Goal: Book appointment/travel/reservation

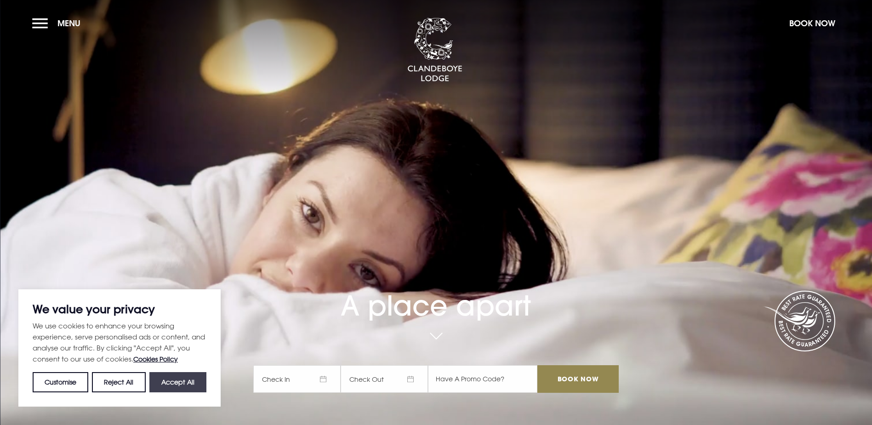
click at [178, 388] on button "Accept All" at bounding box center [177, 382] width 57 height 20
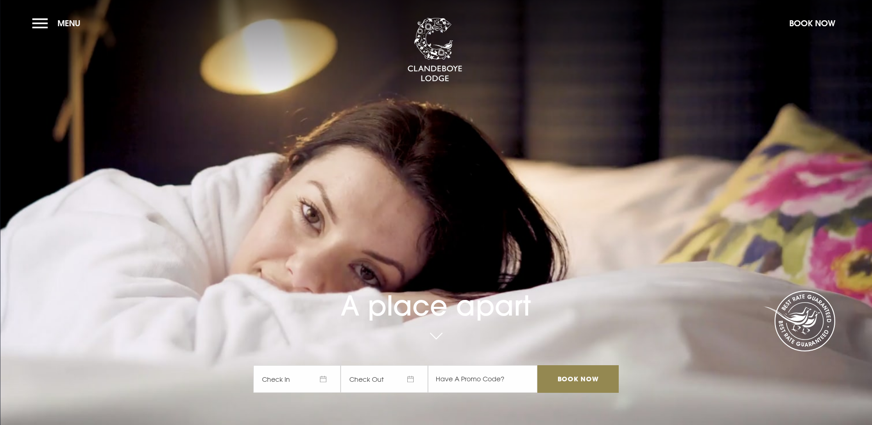
checkbox input "true"
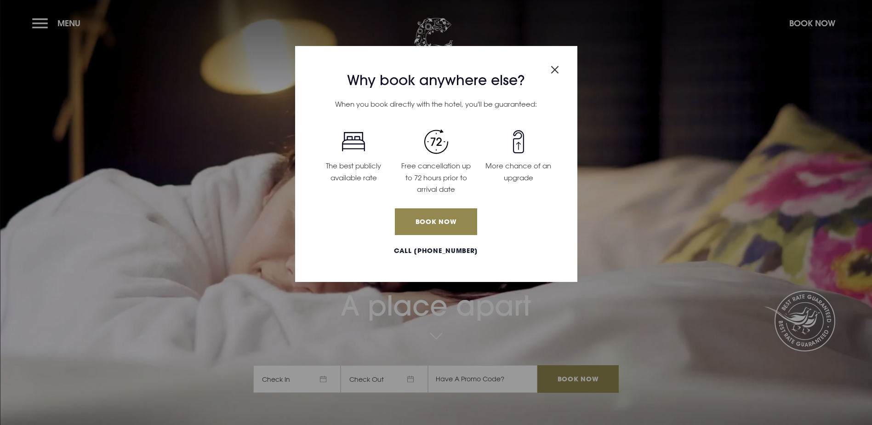
click at [553, 69] on img "Close modal" at bounding box center [555, 70] width 8 height 8
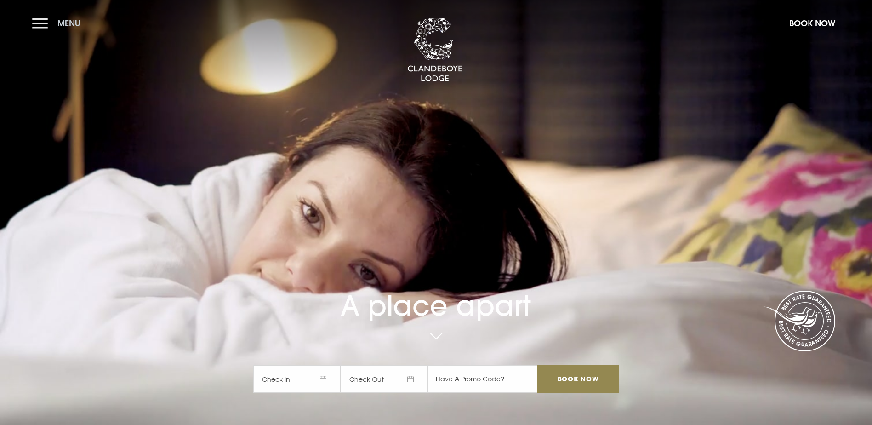
click at [40, 24] on button "Menu" at bounding box center [58, 23] width 53 height 20
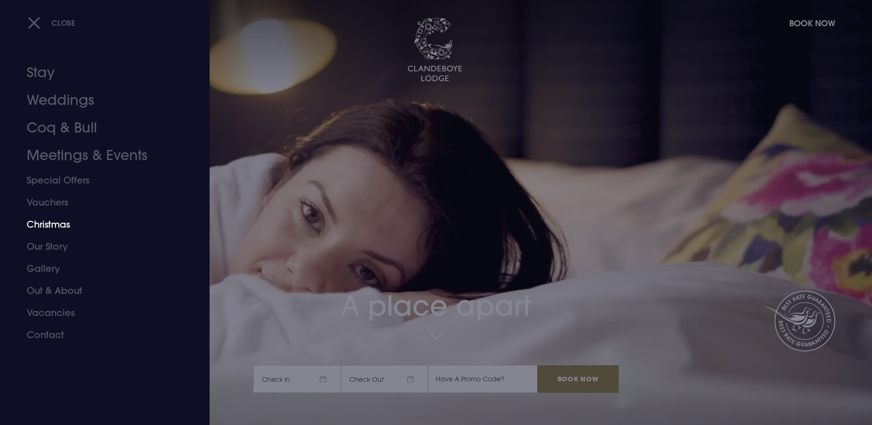
click at [50, 218] on link "Christmas" at bounding box center [99, 224] width 145 height 22
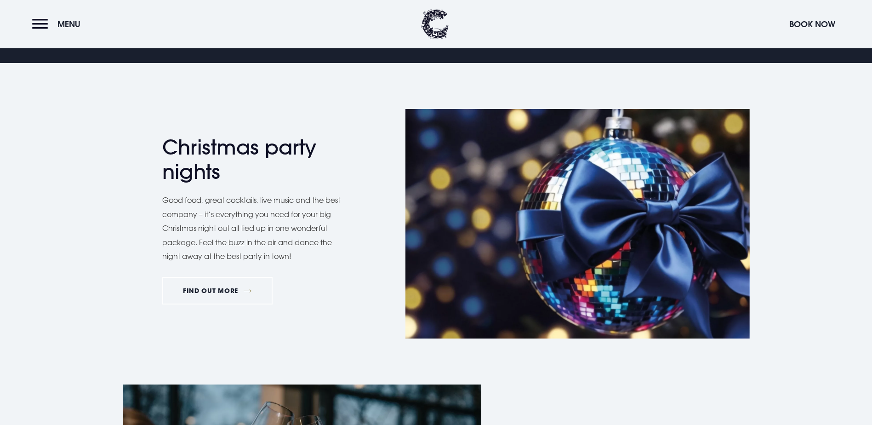
scroll to position [506, 0]
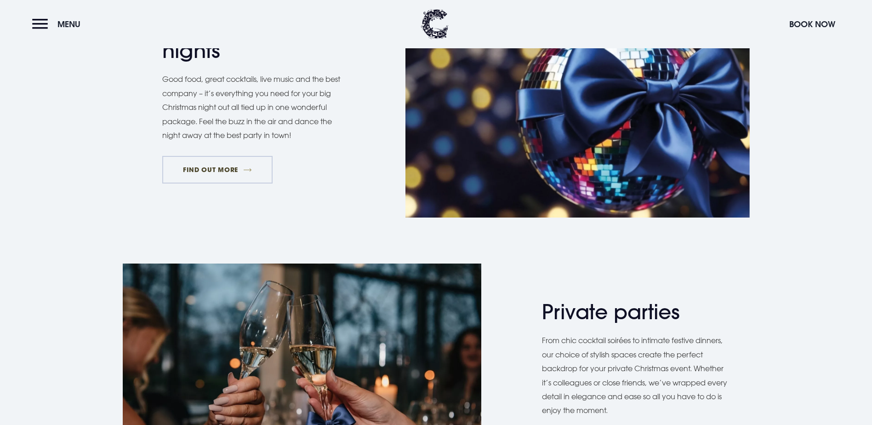
click at [227, 183] on link "FIND OUT MORE" at bounding box center [217, 170] width 111 height 28
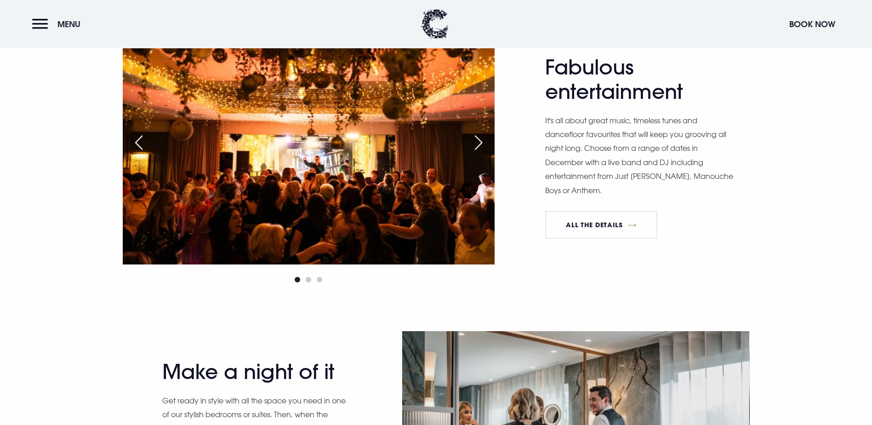
scroll to position [827, 0]
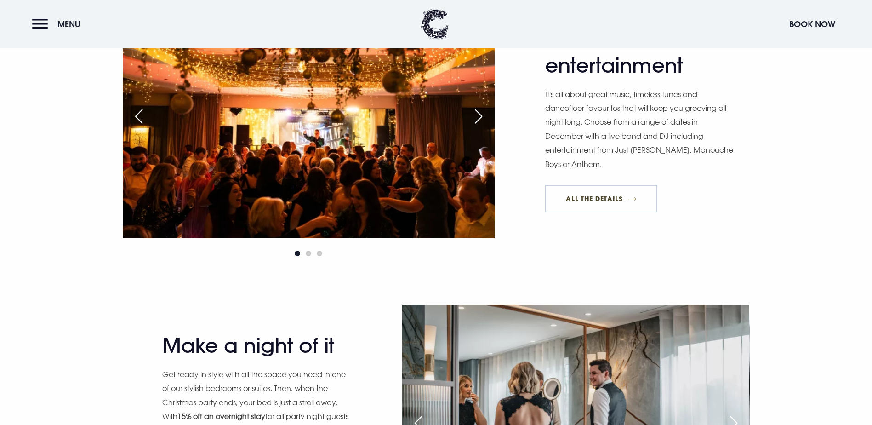
click at [606, 212] on link "All The Details" at bounding box center [601, 199] width 112 height 28
